Goal: Check status: Check status

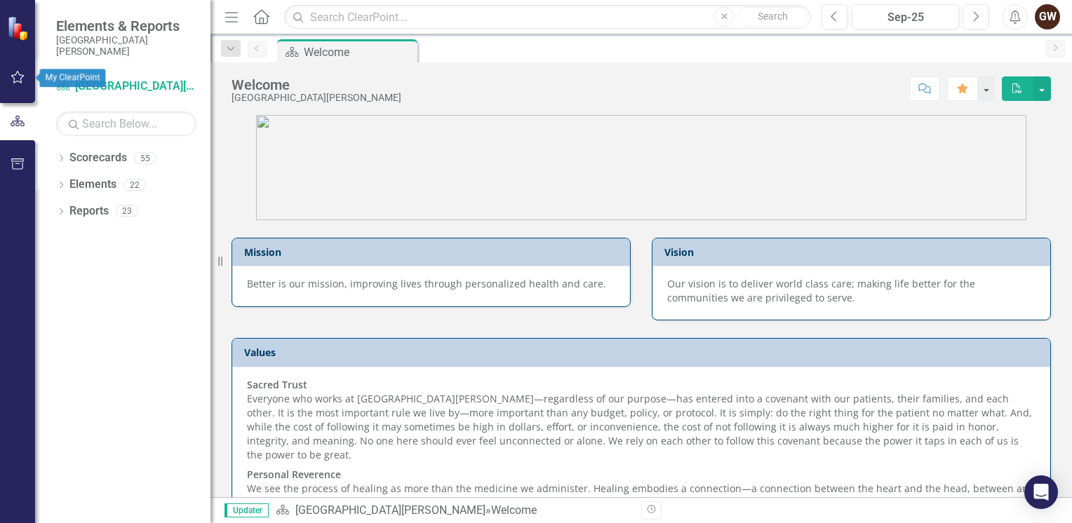
click at [13, 77] on icon "button" at bounding box center [17, 77] width 13 height 13
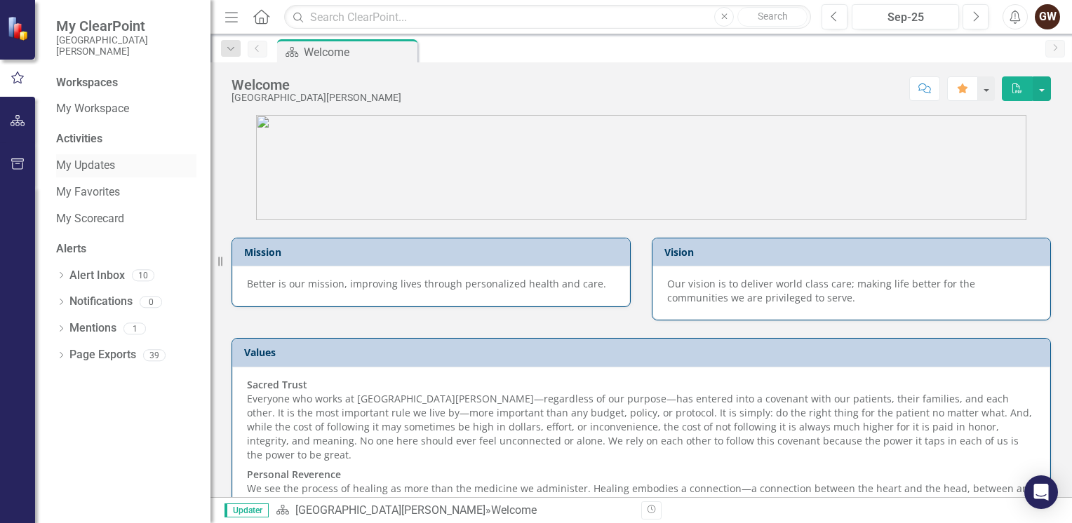
click at [85, 161] on link "My Updates" at bounding box center [126, 166] width 140 height 16
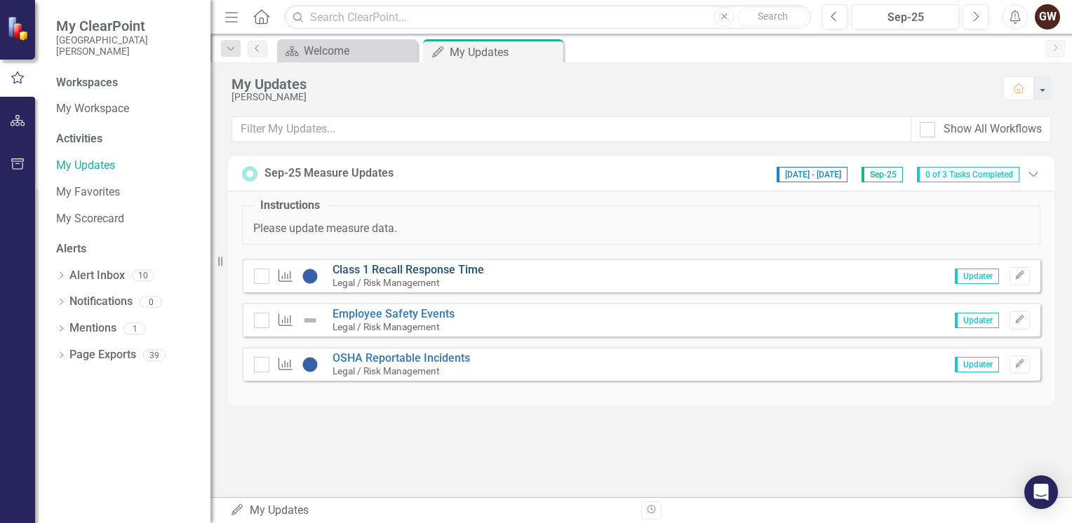
click at [446, 268] on link "Class 1 Recall Response Time" at bounding box center [407, 269] width 151 height 13
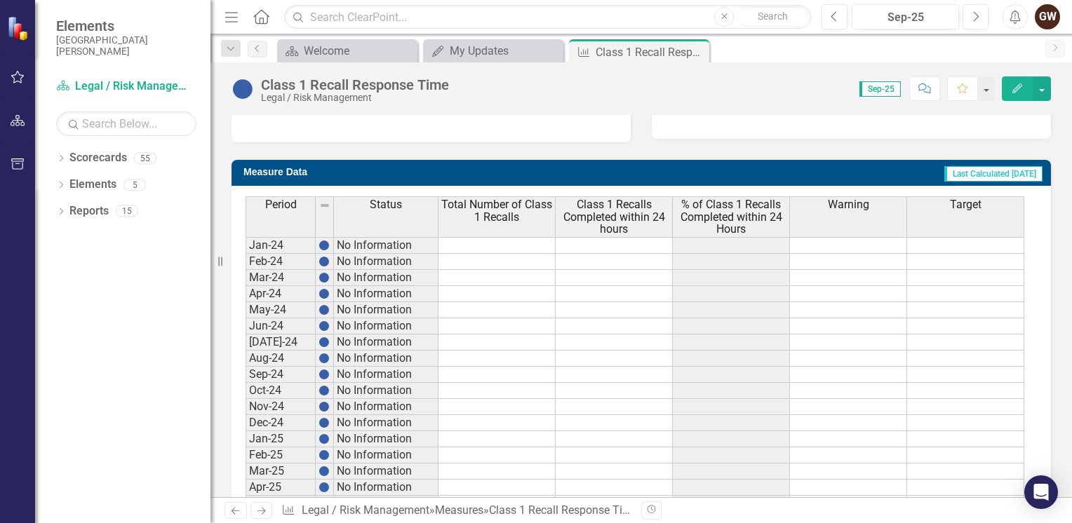
scroll to position [652, 0]
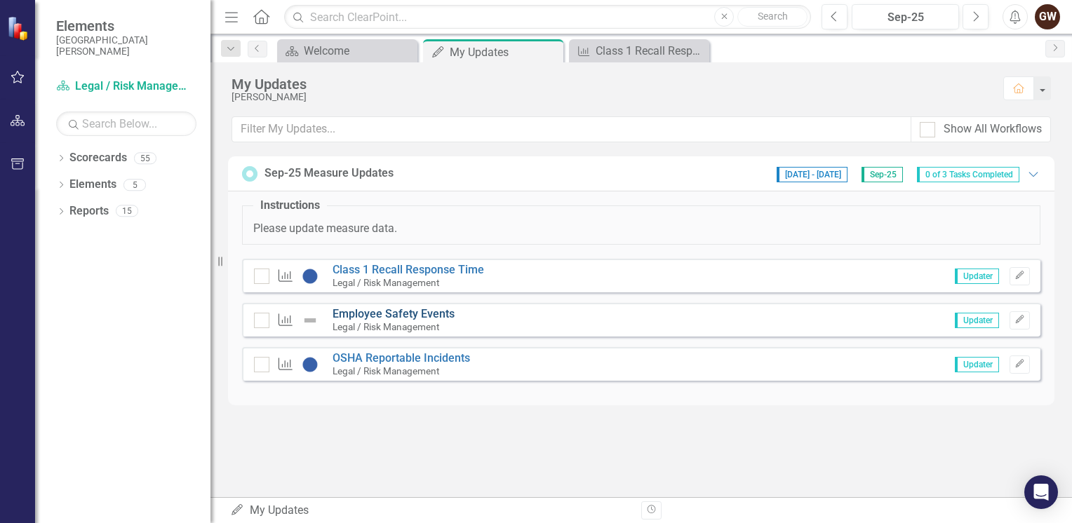
click at [391, 313] on link "Employee Safety Events" at bounding box center [393, 313] width 122 height 13
click at [436, 362] on link "OSHA Reportable Incidents" at bounding box center [400, 357] width 137 height 13
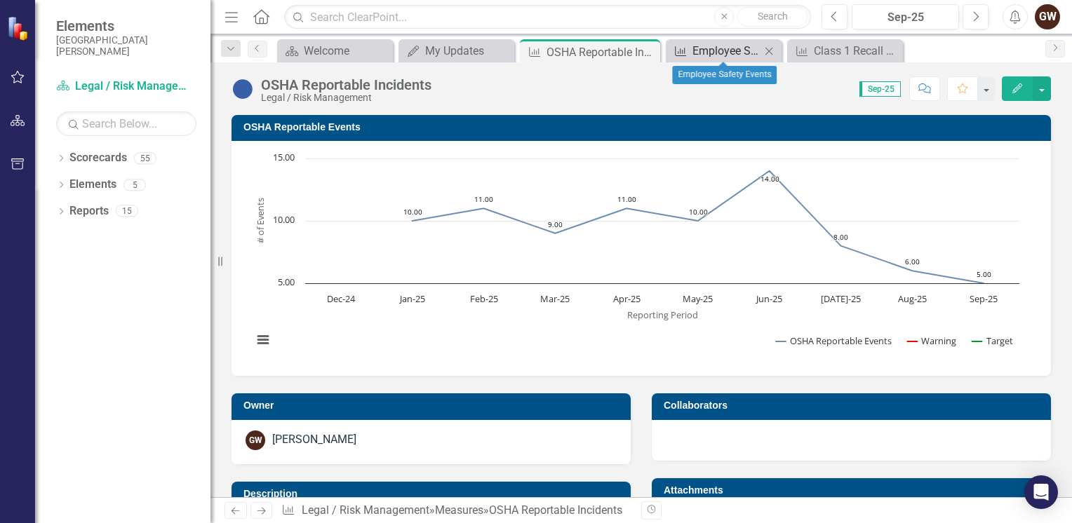
click at [743, 53] on div "Employee Safety Events" at bounding box center [726, 51] width 68 height 18
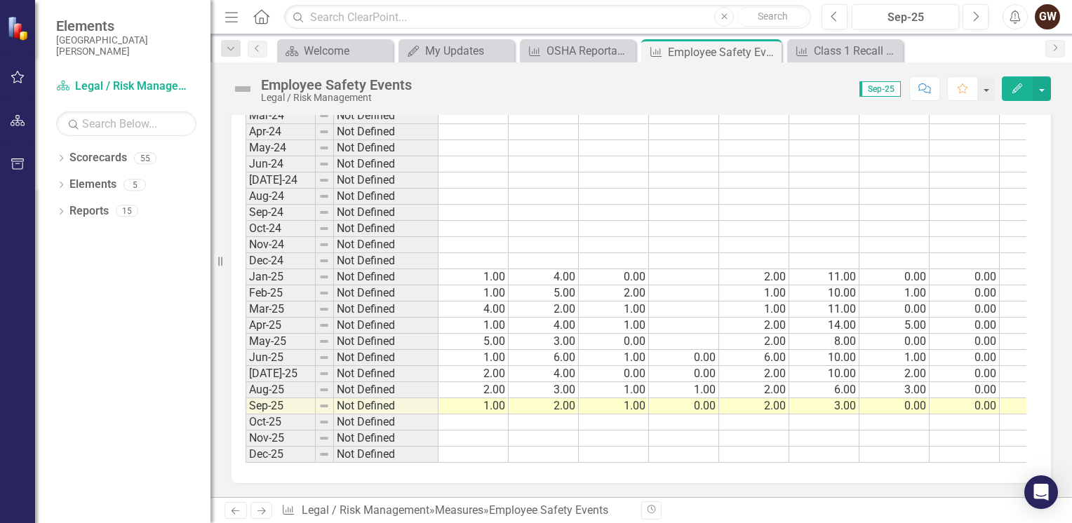
scroll to position [0, 43]
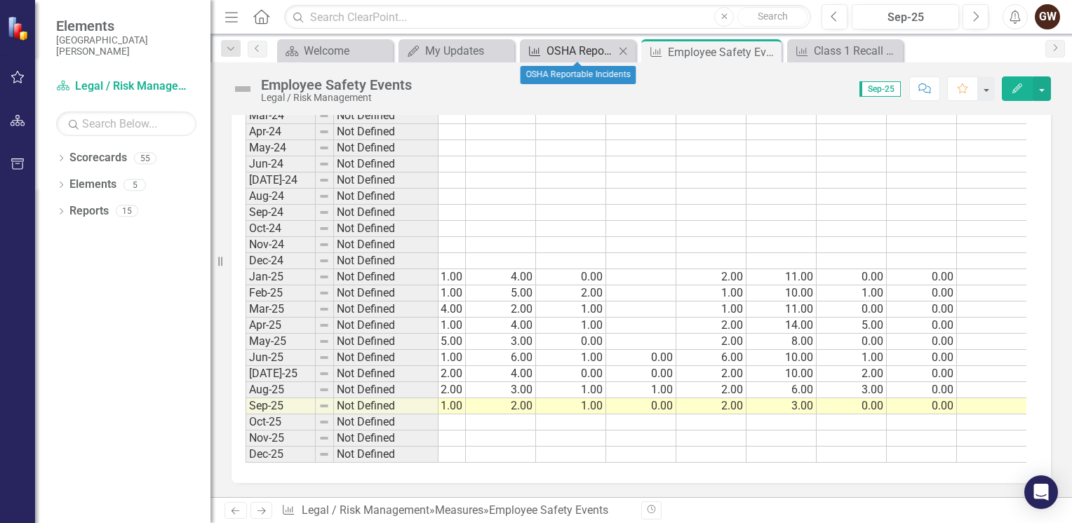
click at [555, 49] on div "OSHA Reportable Incidents" at bounding box center [580, 51] width 68 height 18
